Goal: Transaction & Acquisition: Book appointment/travel/reservation

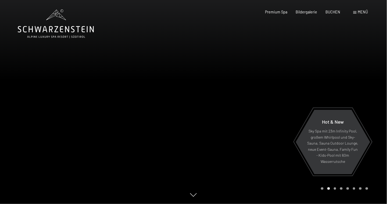
click at [336, 14] on div "Premium Spa Bildergalerie BUCHEN" at bounding box center [298, 11] width 100 height 5
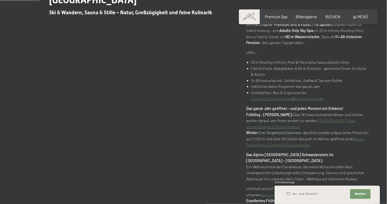
scroll to position [295, 0]
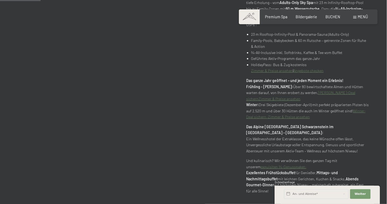
click at [336, 84] on p "Das ganze Jahr geöffnet – und jeden Moment ein Erlebnis! Frühling - Sommer - He…" at bounding box center [307, 99] width 123 height 42
click at [336, 90] on link "Sommer-Deal sichern" at bounding box center [300, 95] width 109 height 11
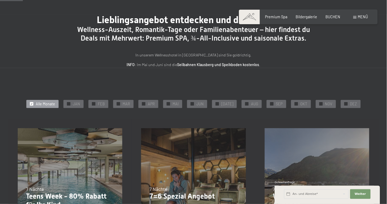
scroll to position [54, 0]
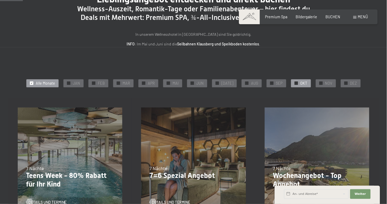
click at [293, 81] on div "✓ OKT" at bounding box center [301, 83] width 20 height 8
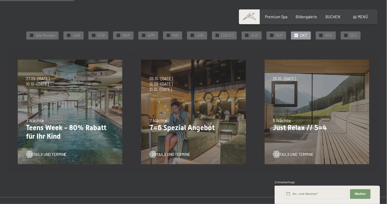
scroll to position [107, 0]
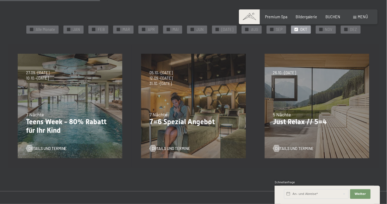
click at [304, 96] on div "26.10.–31.10.2025 21.12.–26.12.2025 04.01.–23.01.2026 08.03.–27.03.2026 08.11.–…" at bounding box center [316, 105] width 123 height 123
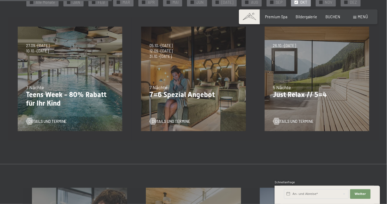
scroll to position [161, 0]
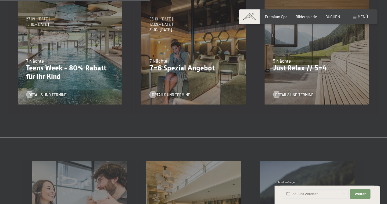
click at [289, 89] on div "Details und Termine" at bounding box center [315, 91] width 84 height 12
click at [289, 94] on span "Details und Termine" at bounding box center [300, 94] width 38 height 5
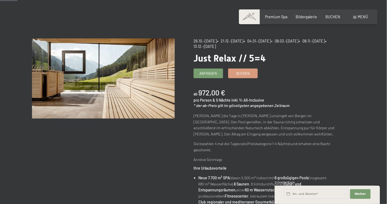
scroll to position [27, 0]
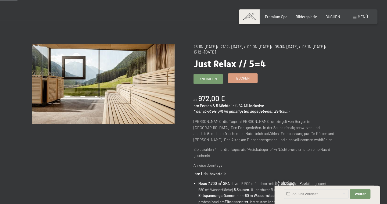
click at [243, 79] on span "Buchen" at bounding box center [243, 78] width 14 height 5
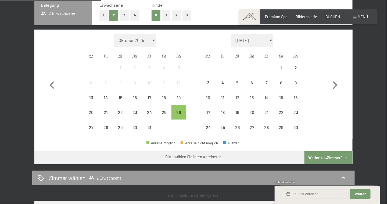
scroll to position [134, 0]
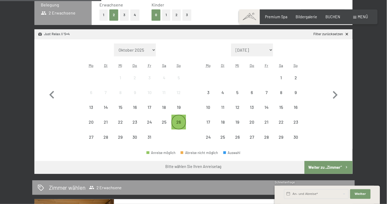
click at [180, 122] on div "26" at bounding box center [178, 126] width 13 height 13
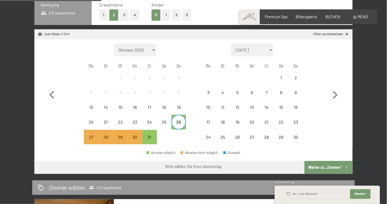
click at [313, 165] on button "Weiter zu „Zimmer“" at bounding box center [328, 167] width 48 height 13
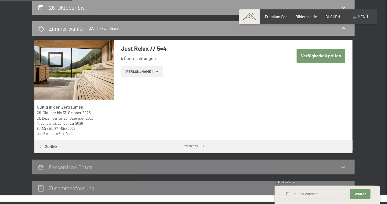
click at [329, 58] on button "Verfügbarkeit prüfen" at bounding box center [320, 56] width 49 height 14
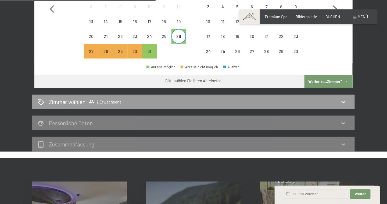
scroll to position [193, 0]
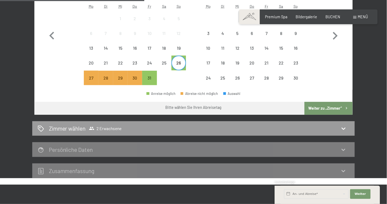
click at [311, 102] on button "Weiter zu „Zimmer“" at bounding box center [328, 108] width 48 height 13
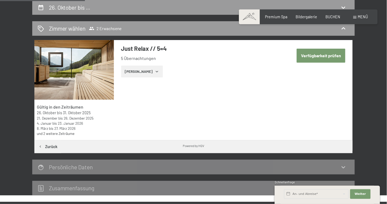
click at [125, 74] on button "Zeige Zimmer" at bounding box center [142, 71] width 42 height 12
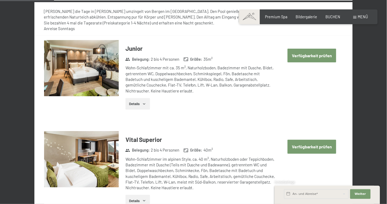
scroll to position [274, 0]
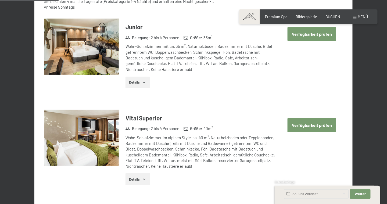
click at [310, 35] on button "Verfügbarkeit prüfen" at bounding box center [311, 34] width 49 height 14
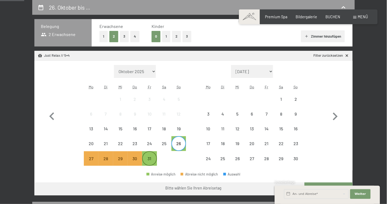
click at [151, 159] on div "31" at bounding box center [149, 162] width 13 height 13
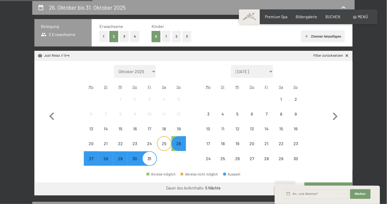
scroll to position [193, 0]
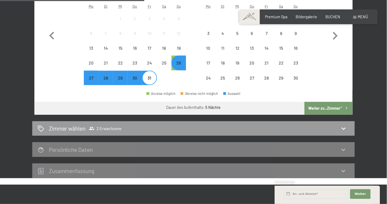
click at [313, 110] on button "Weiter zu „Zimmer“" at bounding box center [328, 108] width 48 height 13
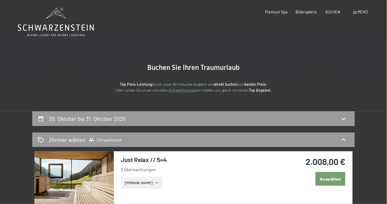
scroll to position [0, 0]
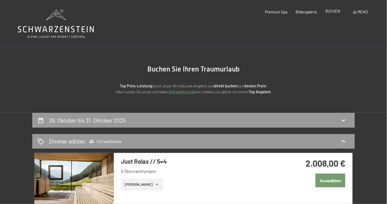
click at [335, 11] on span "BUCHEN" at bounding box center [332, 11] width 15 height 5
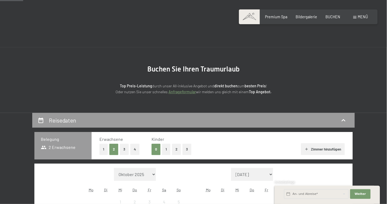
scroll to position [107, 0]
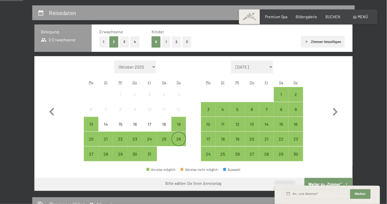
click at [178, 135] on div "26" at bounding box center [178, 138] width 13 height 13
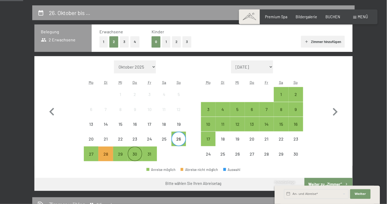
click at [132, 152] on div "30" at bounding box center [134, 158] width 13 height 13
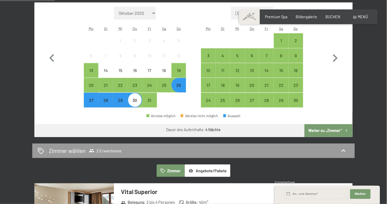
click at [334, 130] on button "Weiter zu „Zimmer“" at bounding box center [328, 130] width 48 height 13
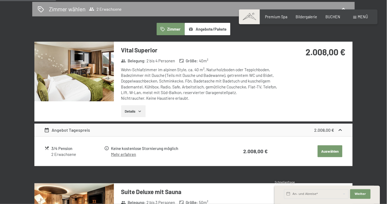
scroll to position [140, 0]
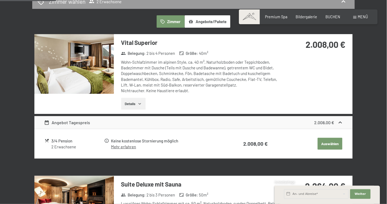
click at [66, 123] on div "Angebot Tagespreis" at bounding box center [67, 122] width 46 height 6
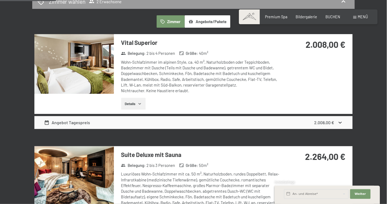
click at [66, 123] on div "Angebot Tagespreis" at bounding box center [67, 122] width 46 height 6
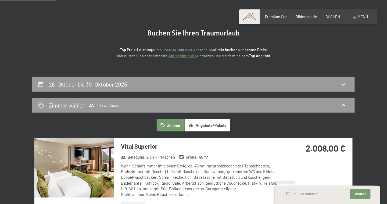
scroll to position [0, 0]
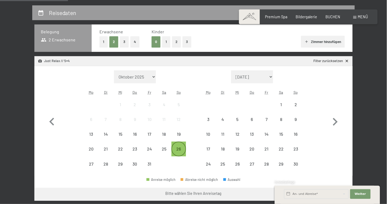
click at [181, 148] on div "26" at bounding box center [178, 153] width 13 height 13
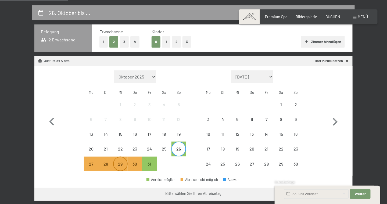
click at [122, 163] on div "29" at bounding box center [120, 168] width 13 height 13
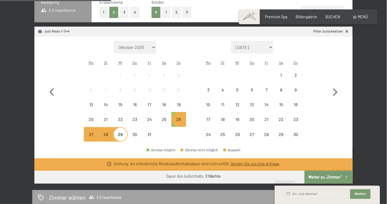
scroll to position [161, 0]
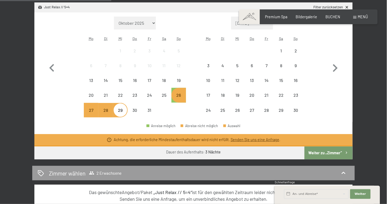
click at [208, 150] on b "3 Nächte" at bounding box center [212, 152] width 15 height 5
click at [190, 141] on div "Achtung, die erforderliche Mindestaufenthaltsdauer wird nicht erfüllt. Senden S…" at bounding box center [197, 139] width 166 height 5
click at [177, 97] on div "26" at bounding box center [178, 99] width 13 height 13
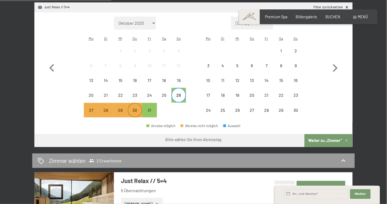
click at [137, 108] on div "30" at bounding box center [134, 114] width 13 height 13
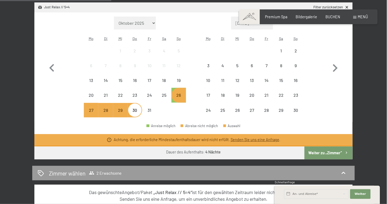
click at [148, 68] on div "10" at bounding box center [149, 69] width 13 height 13
click at [176, 97] on div "26" at bounding box center [178, 99] width 13 height 13
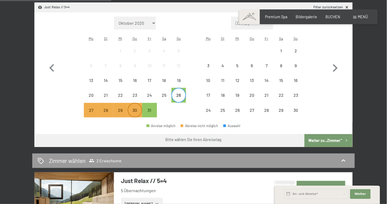
click at [136, 110] on div "30" at bounding box center [134, 114] width 13 height 13
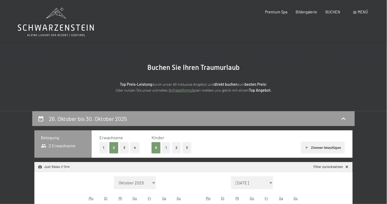
scroll to position [0, 0]
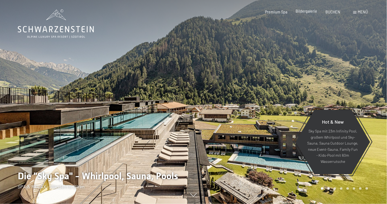
click at [306, 13] on span "Bildergalerie" at bounding box center [305, 11] width 21 height 5
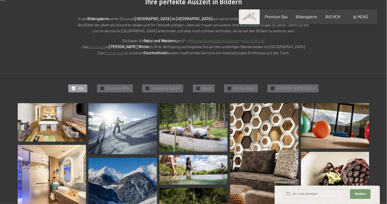
scroll to position [54, 0]
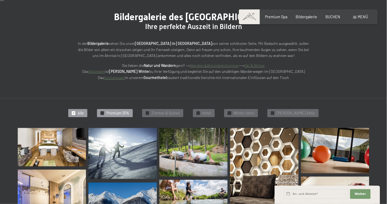
click at [118, 111] on span "Premium SPA" at bounding box center [117, 112] width 23 height 5
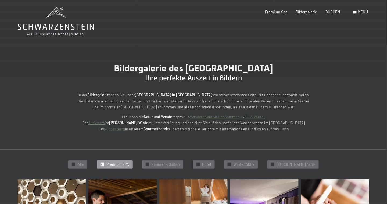
scroll to position [0, 0]
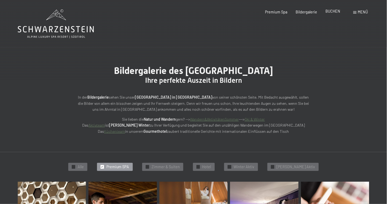
click at [327, 11] on span "BUCHEN" at bounding box center [332, 11] width 15 height 5
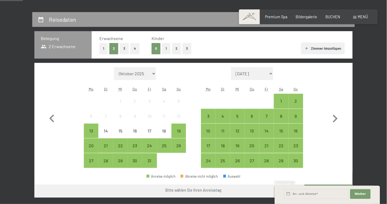
scroll to position [107, 0]
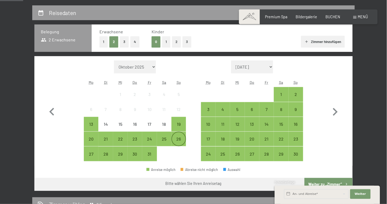
click at [183, 136] on div "26" at bounding box center [178, 138] width 13 height 13
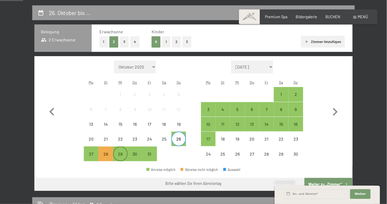
click at [117, 154] on div "29" at bounding box center [120, 158] width 13 height 13
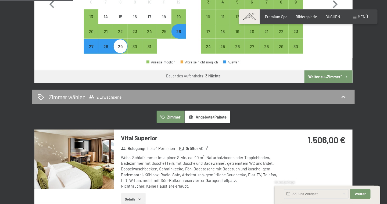
click at [322, 72] on button "Weiter zu „Zimmer“" at bounding box center [328, 76] width 48 height 13
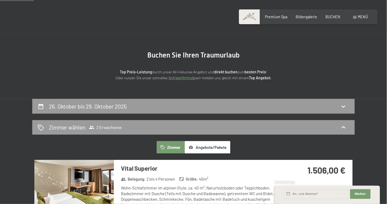
scroll to position [0, 0]
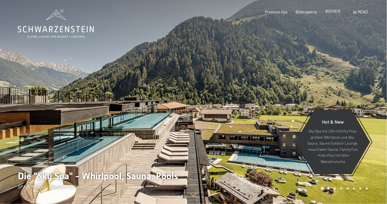
click at [334, 9] on span "BUCHEN" at bounding box center [332, 11] width 15 height 5
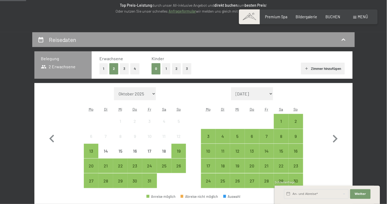
scroll to position [134, 0]
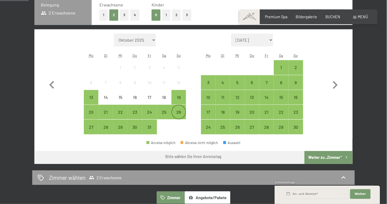
click at [179, 113] on div "26" at bounding box center [178, 116] width 13 height 13
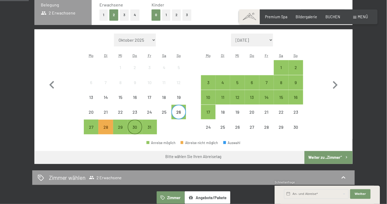
click at [134, 130] on div "30" at bounding box center [134, 131] width 13 height 13
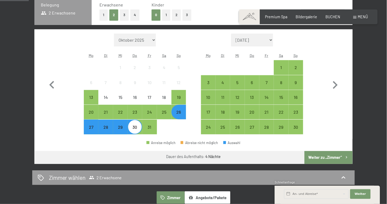
click at [321, 158] on button "Weiter zu „Zimmer“" at bounding box center [328, 157] width 48 height 13
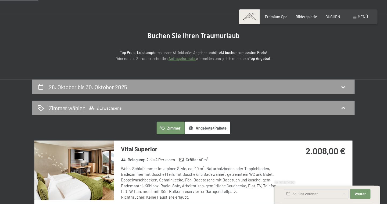
scroll to position [0, 0]
